Goal: Task Accomplishment & Management: Complete application form

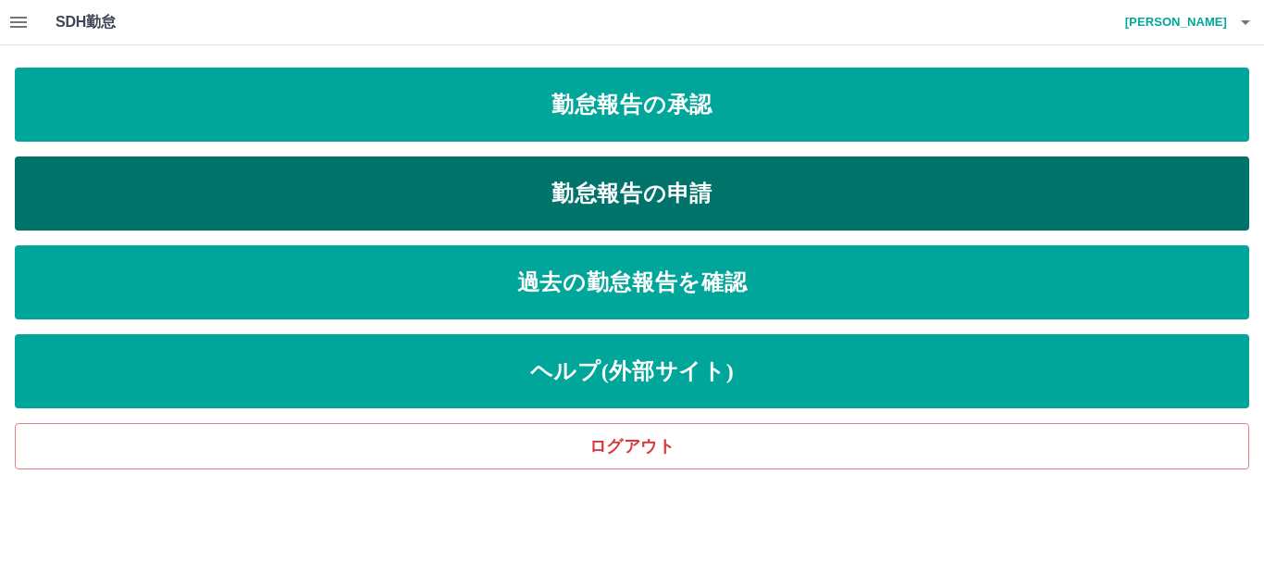
click at [372, 203] on link "勤怠報告の申請" at bounding box center [632, 193] width 1234 height 74
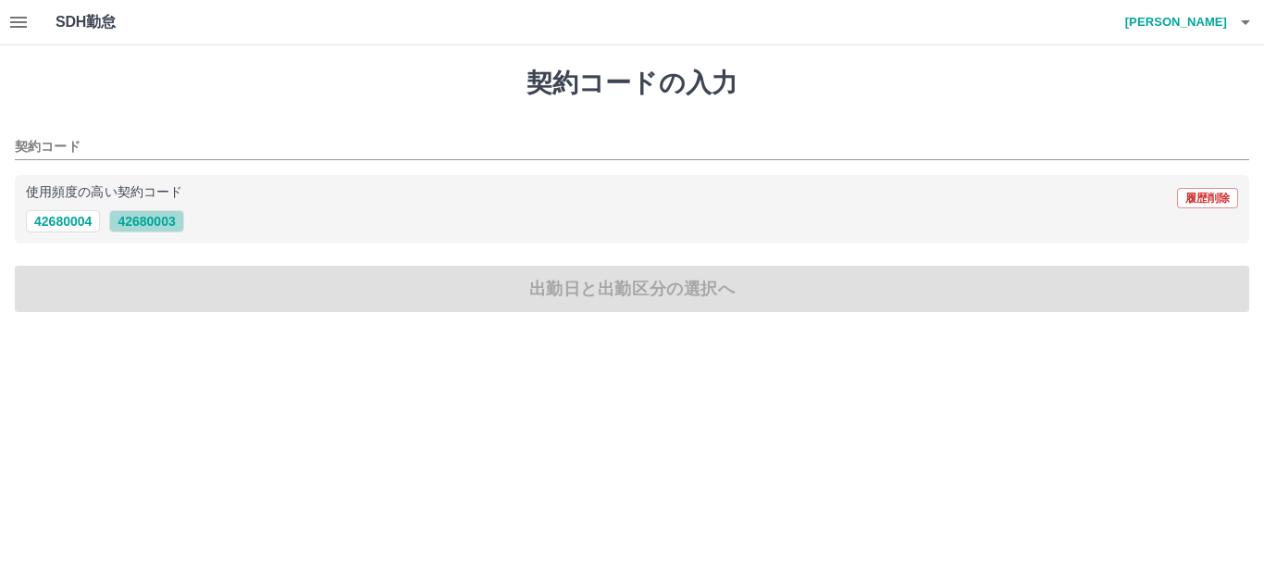
click at [150, 217] on button "42680003" at bounding box center [146, 221] width 74 height 22
type input "********"
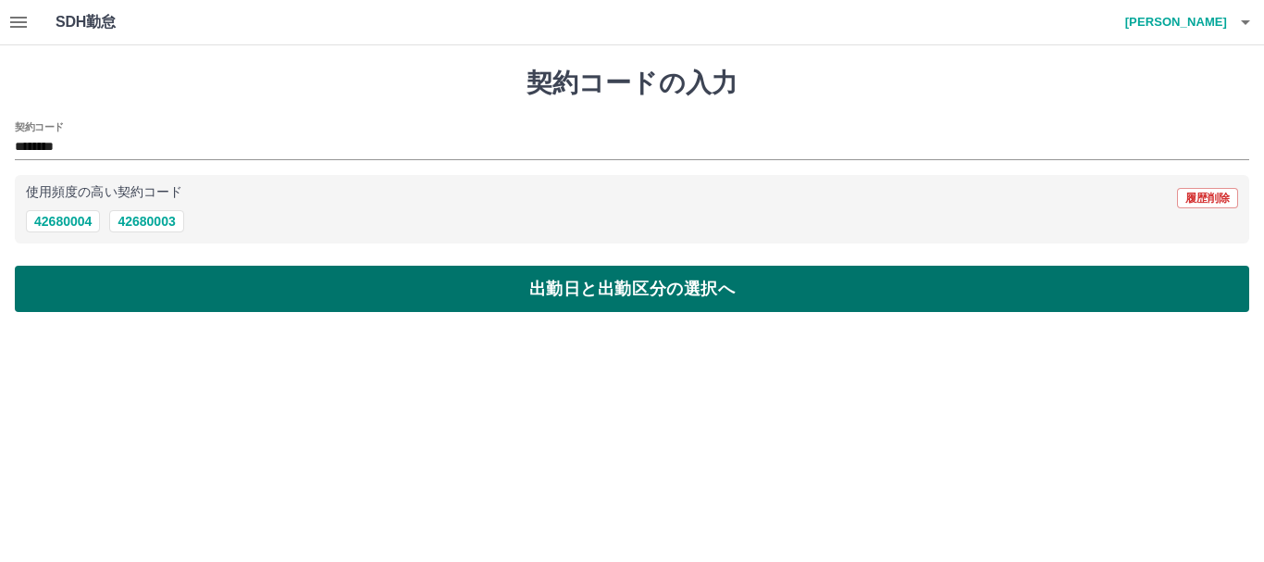
click at [225, 297] on button "出勤日と出勤区分の選択へ" at bounding box center [632, 289] width 1234 height 46
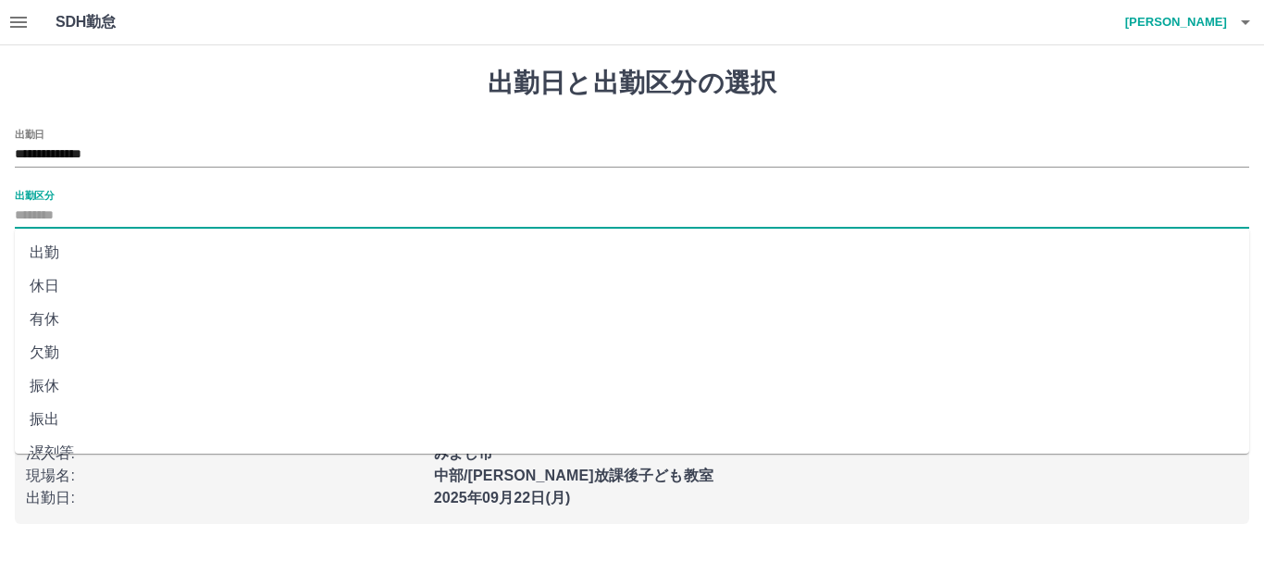
click at [47, 219] on input "出勤区分" at bounding box center [632, 215] width 1234 height 23
click at [82, 255] on li "出勤" at bounding box center [632, 252] width 1234 height 33
type input "**"
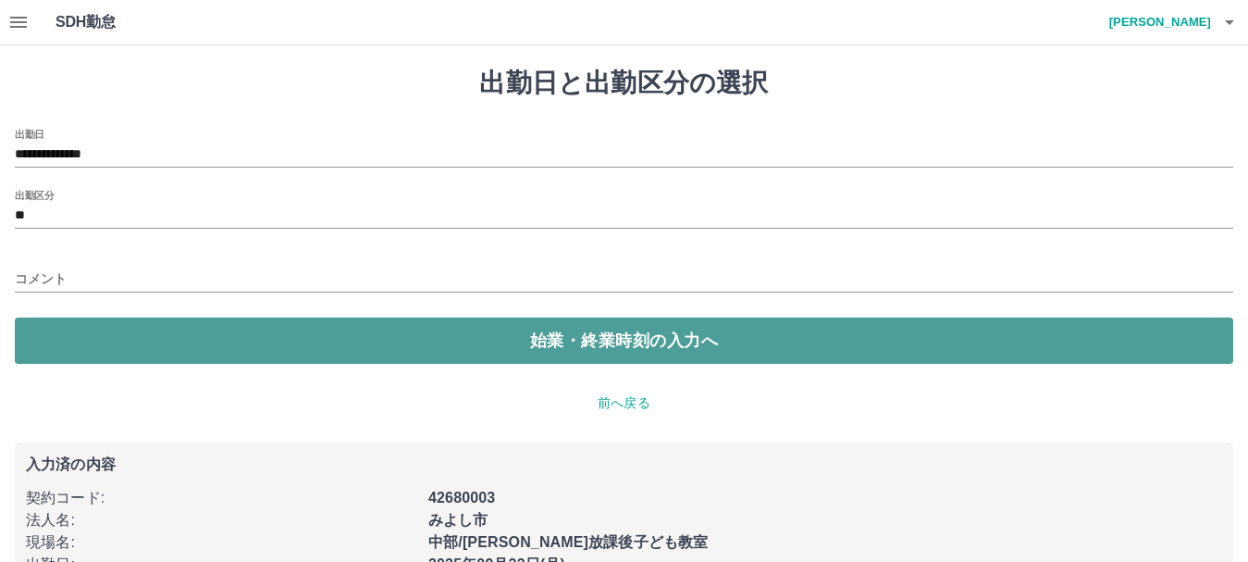
click at [329, 340] on button "始業・終業時刻の入力へ" at bounding box center [624, 340] width 1218 height 46
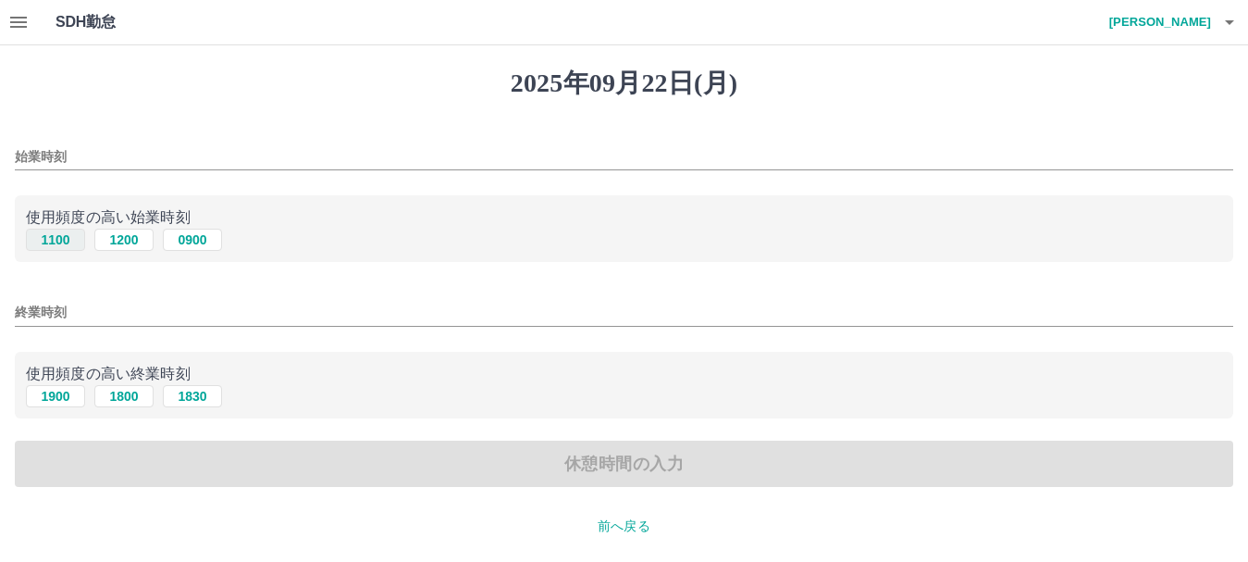
click at [54, 239] on button "1100" at bounding box center [55, 240] width 59 height 22
type input "****"
drag, startPoint x: 59, startPoint y: 393, endPoint x: 172, endPoint y: 432, distance: 119.4
click at [61, 394] on button "1900" at bounding box center [55, 396] width 59 height 22
type input "****"
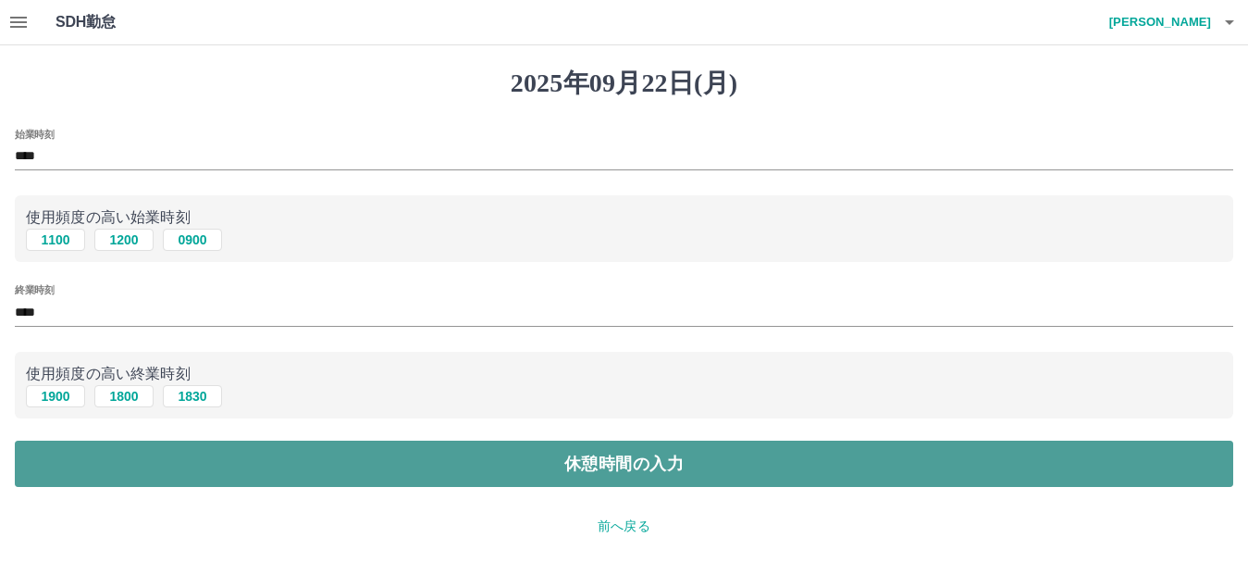
drag, startPoint x: 308, startPoint y: 480, endPoint x: 303, endPoint y: 470, distance: 11.6
click at [308, 477] on button "休憩時間の入力" at bounding box center [624, 463] width 1218 height 46
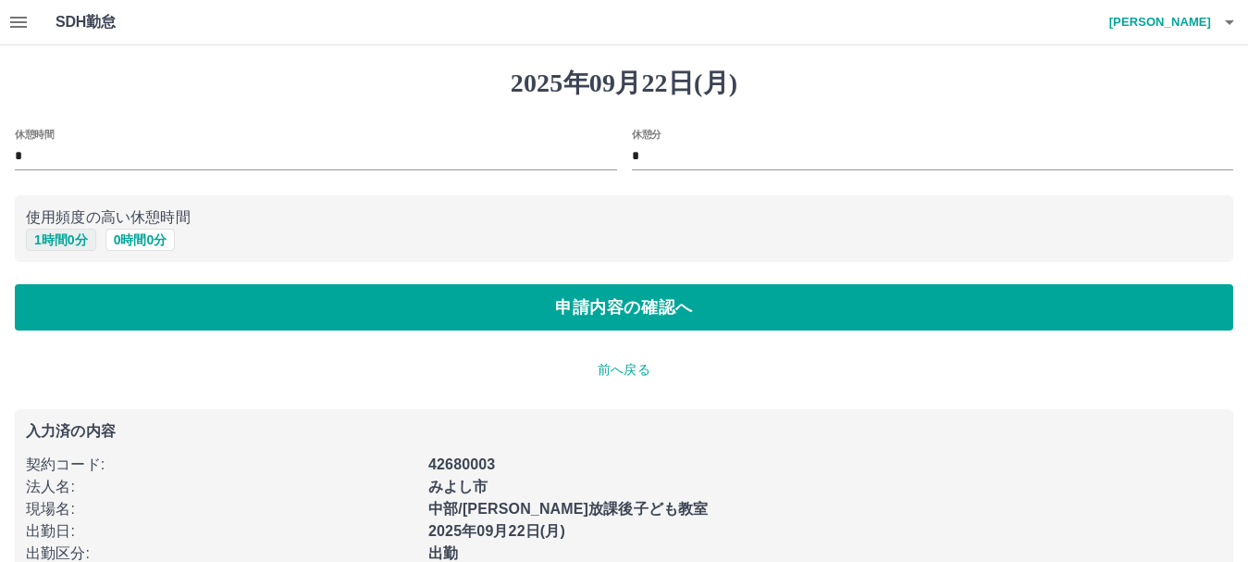
click at [67, 234] on button "1 時間 0 分" at bounding box center [61, 240] width 70 height 22
type input "*"
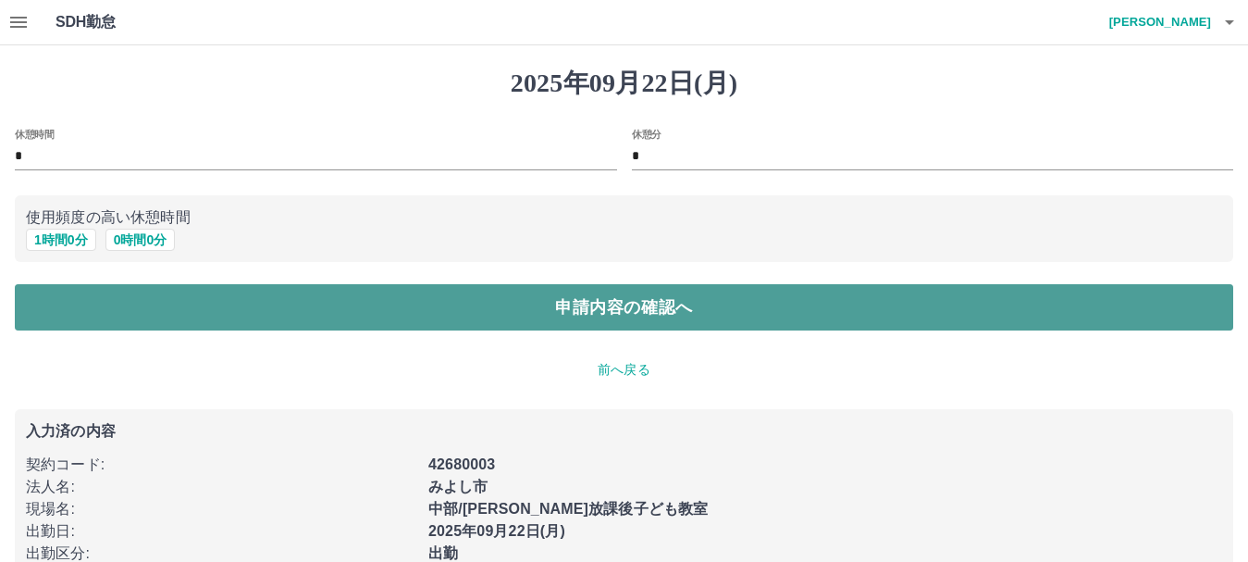
drag, startPoint x: 167, startPoint y: 315, endPoint x: 182, endPoint y: 322, distance: 16.5
click at [167, 316] on button "申請内容の確認へ" at bounding box center [624, 307] width 1218 height 46
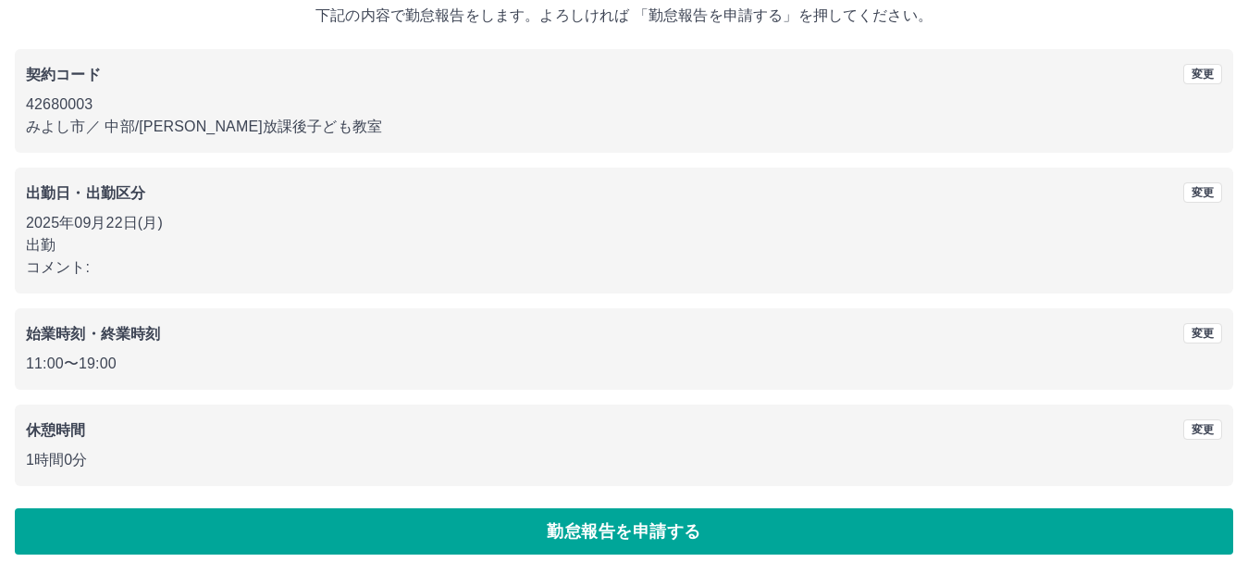
scroll to position [131, 0]
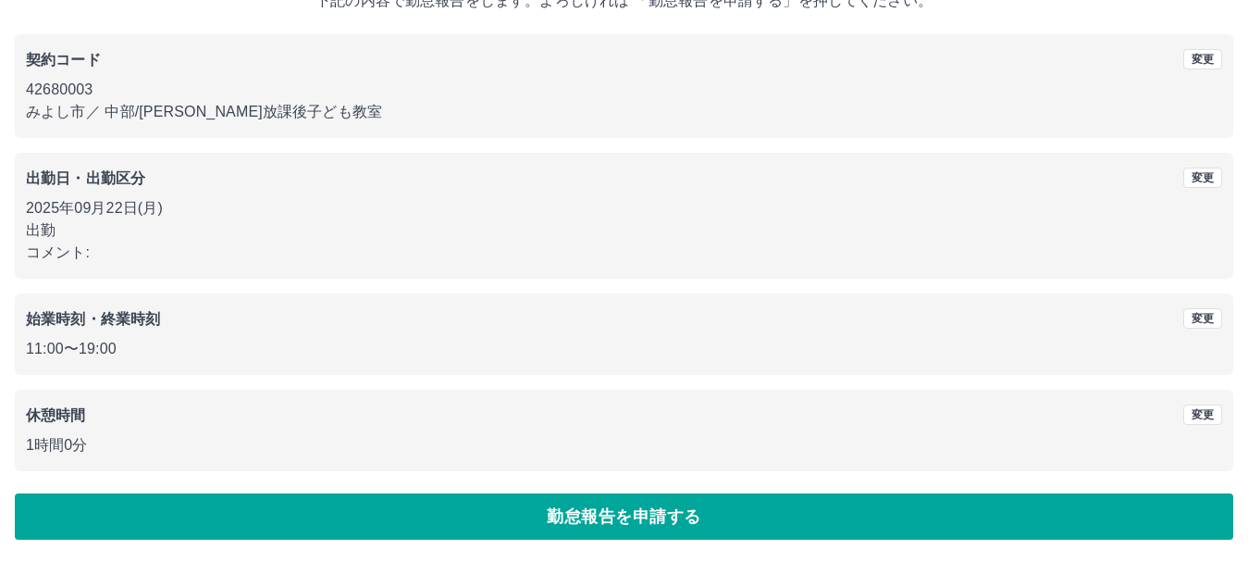
click at [663, 523] on button "勤怠報告を申請する" at bounding box center [624, 516] width 1218 height 46
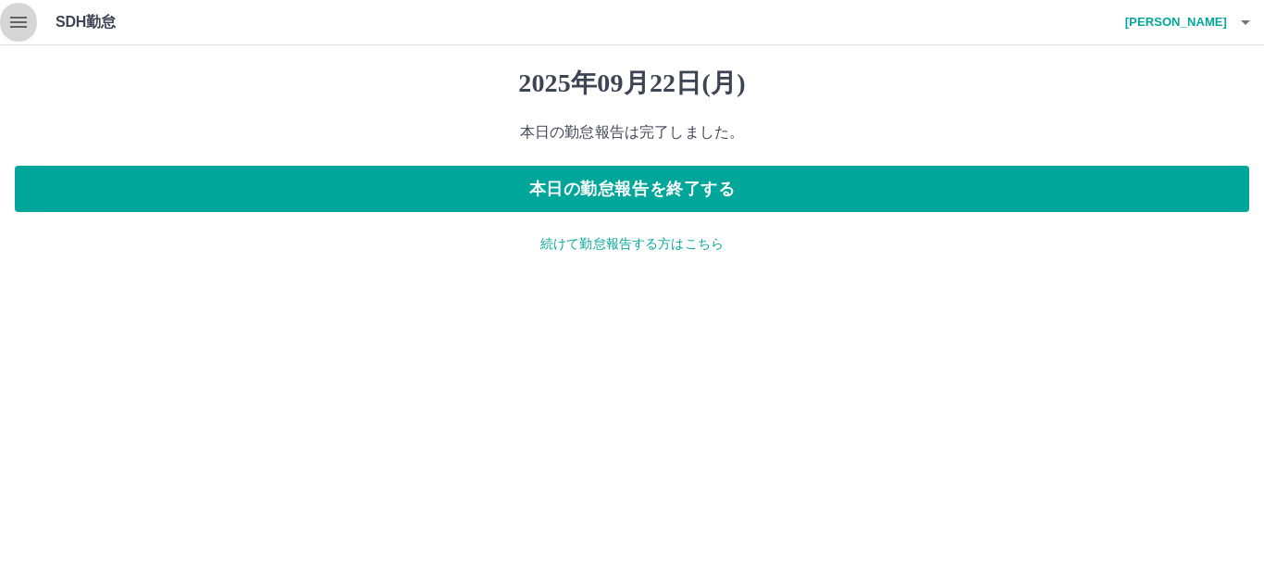
click at [14, 23] on icon "button" at bounding box center [18, 22] width 17 height 11
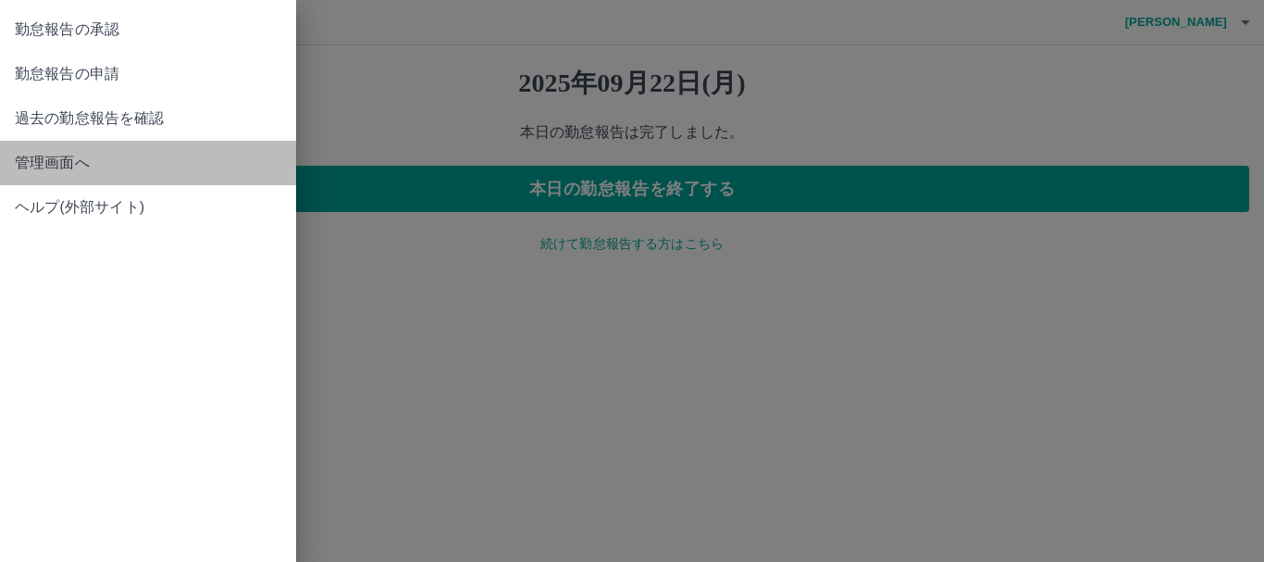
click at [50, 155] on span "管理画面へ" at bounding box center [148, 163] width 266 height 22
